Goal: Task Accomplishment & Management: Manage account settings

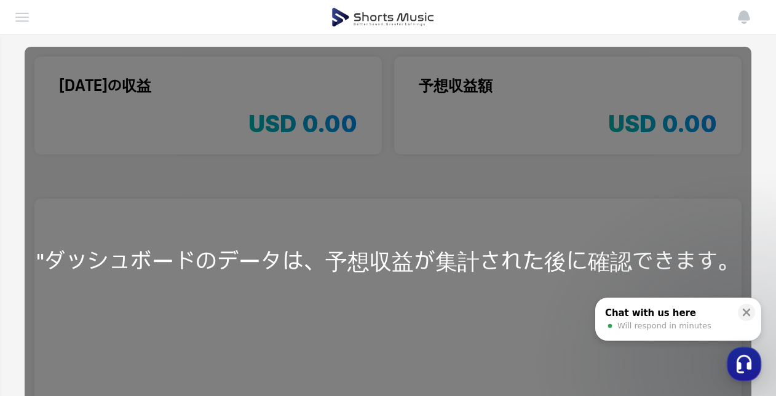
scroll to position [352, 0]
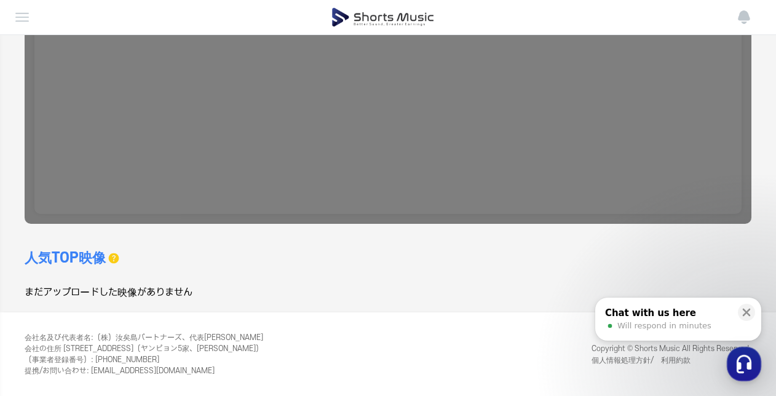
click at [413, 16] on img at bounding box center [382, 17] width 103 height 34
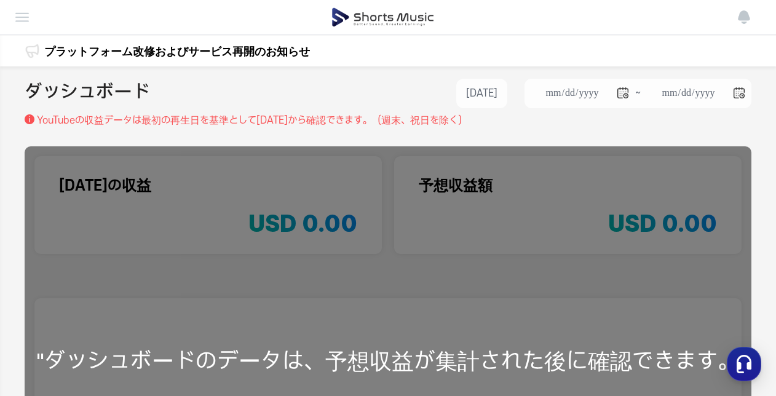
click at [25, 20] on img at bounding box center [22, 17] width 15 height 15
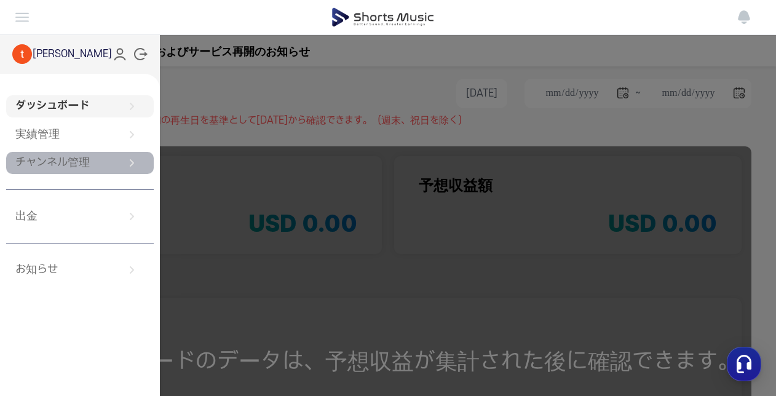
click at [101, 163] on link "チャンネル管理" at bounding box center [80, 163] width 148 height 22
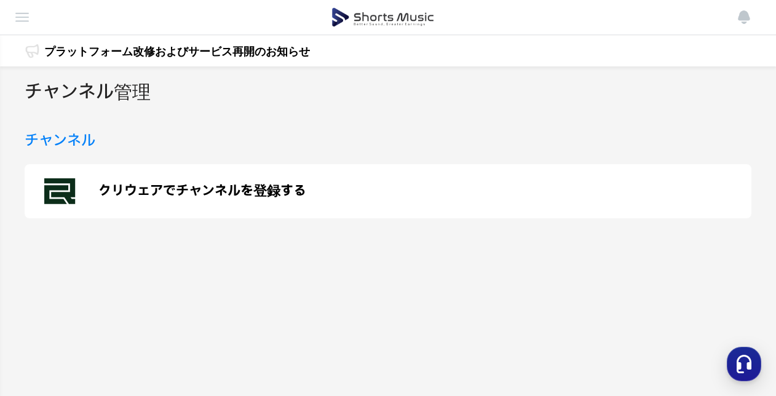
click at [128, 100] on h2 "チャンネル管理" at bounding box center [88, 93] width 126 height 28
click at [26, 21] on img at bounding box center [22, 17] width 15 height 15
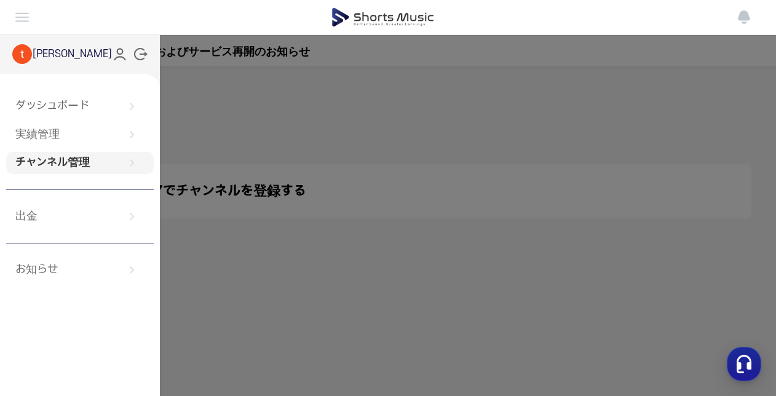
click at [66, 168] on link "チャンネル管理" at bounding box center [80, 163] width 148 height 22
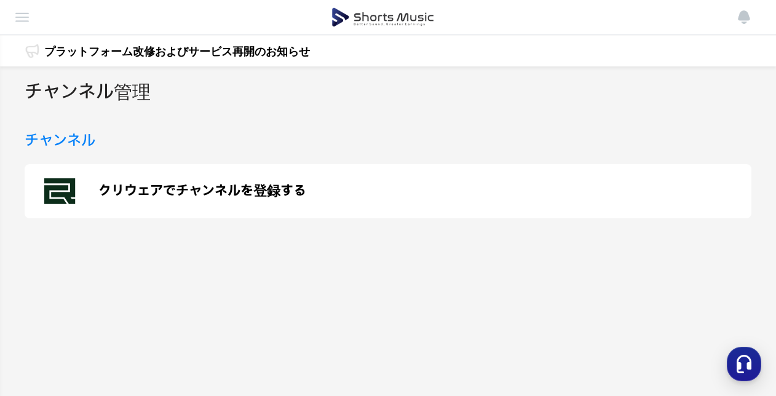
click at [122, 197] on p "クリウェアでチャンネルを登録する" at bounding box center [202, 191] width 208 height 15
